Goal: Task Accomplishment & Management: Use online tool/utility

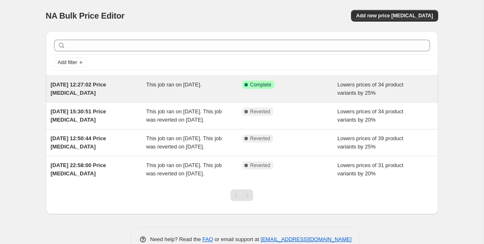
click at [295, 93] on div "Success Complete Complete" at bounding box center [290, 89] width 96 height 17
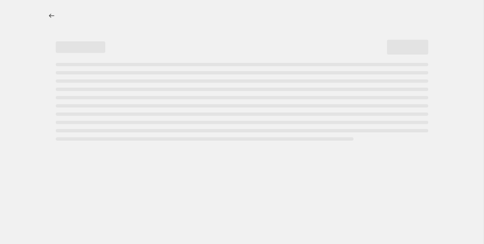
select select "percentage"
